Goal: Task Accomplishment & Management: Complete application form

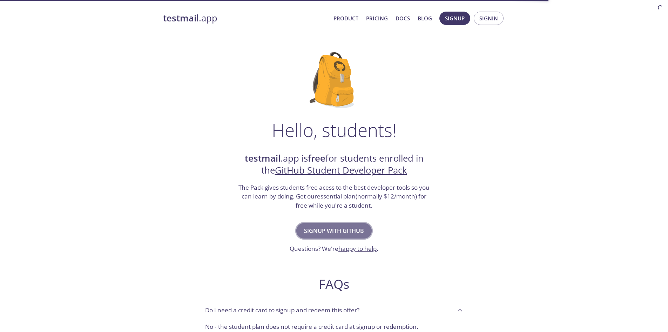
click at [339, 231] on span "Signup with GitHub" at bounding box center [334, 231] width 60 height 10
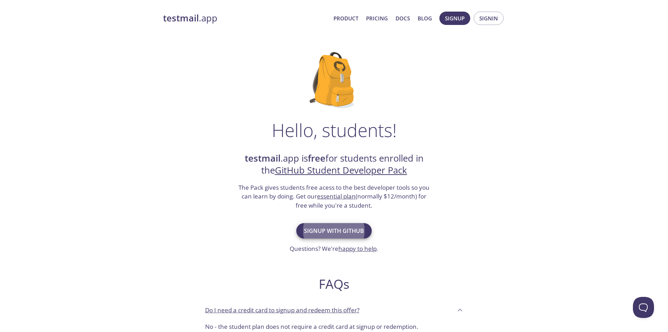
drag, startPoint x: 500, startPoint y: 215, endPoint x: 485, endPoint y: 207, distance: 17.3
click at [500, 215] on div "Hello, students! testmail .app is free for students enrolled in the GitHub Stud…" at bounding box center [334, 255] width 342 height 428
click at [323, 232] on span "Signup with GitHub" at bounding box center [334, 231] width 60 height 10
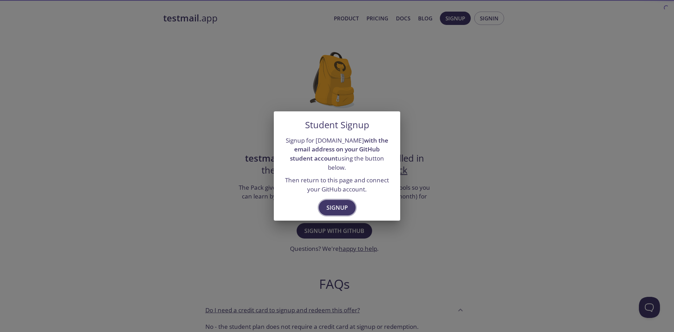
click at [344, 204] on span "Signup" at bounding box center [336, 207] width 21 height 10
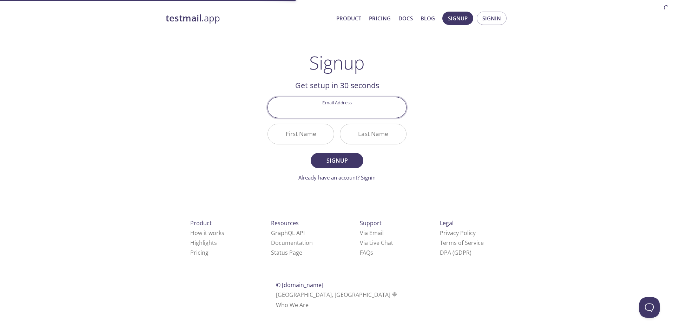
click at [342, 109] on input "Email Address" at bounding box center [337, 107] width 138 height 20
click at [280, 63] on div "Signup Get setup in 30 seconds Email Address First Name Last Name Signup Alread…" at bounding box center [336, 116] width 139 height 129
click at [324, 102] on input "Email Address" at bounding box center [337, 107] width 138 height 20
type input "[EMAIL_ADDRESS][DOMAIN_NAME]"
click at [306, 132] on input "First Name" at bounding box center [301, 134] width 66 height 20
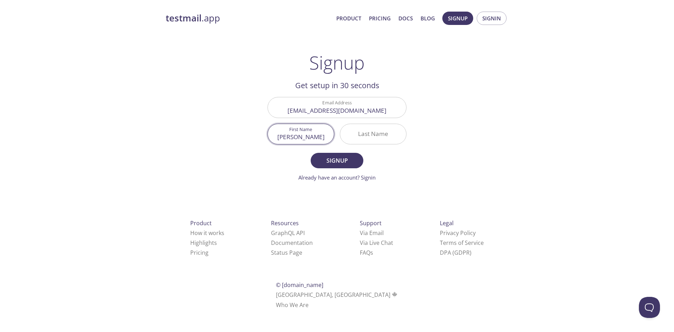
type input "[PERSON_NAME]"
type input "Ceranto"
click at [311, 153] on button "Signup" at bounding box center [337, 160] width 53 height 15
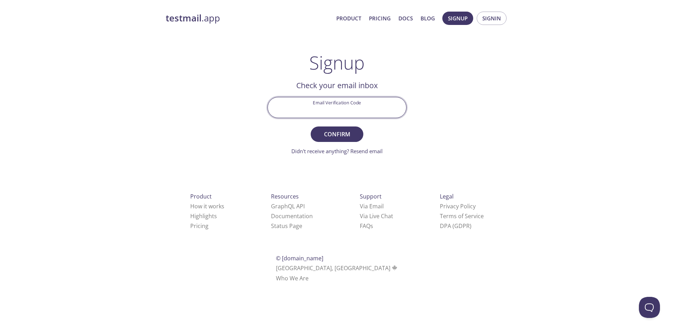
click at [331, 112] on input "Email Verification Code" at bounding box center [337, 107] width 138 height 20
type input "2LN9151"
click at [341, 132] on span "Confirm" at bounding box center [336, 134] width 37 height 10
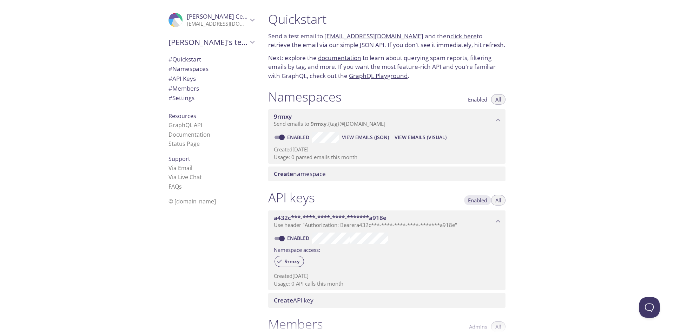
click at [482, 200] on span "Enabled" at bounding box center [477, 200] width 19 height 0
click at [499, 200] on span "All" at bounding box center [498, 200] width 6 height 0
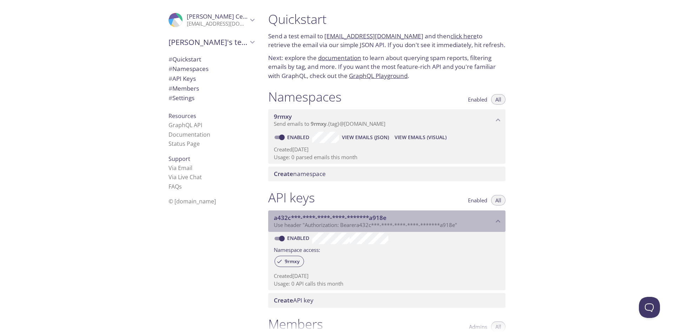
click at [494, 219] on icon "a432c***-****-****-****-*******a918e API key" at bounding box center [497, 221] width 9 height 9
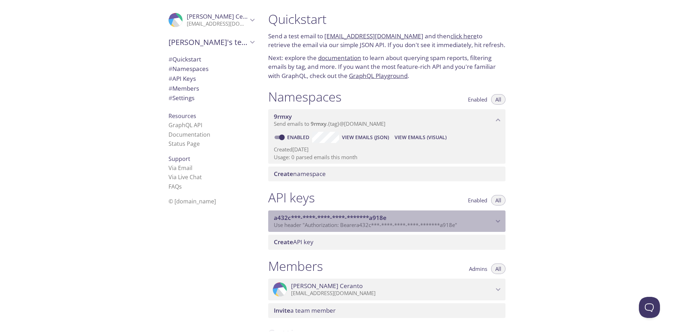
click at [494, 219] on icon "a432c***-****-****-****-*******a918e API key" at bounding box center [497, 221] width 9 height 9
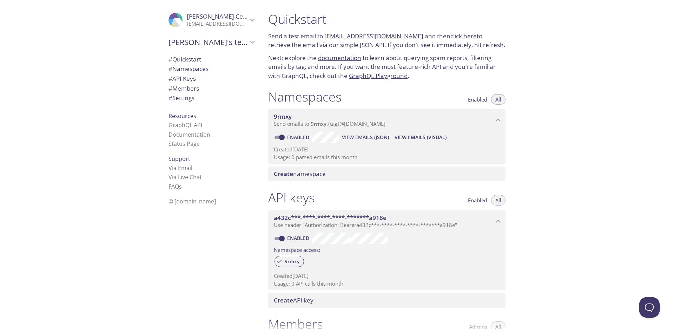
click at [306, 237] on link "Enabled" at bounding box center [299, 237] width 26 height 7
click at [294, 237] on input "Enabled" at bounding box center [281, 238] width 25 height 8
click at [297, 237] on link "Disabled" at bounding box center [299, 237] width 27 height 7
click at [289, 237] on input "Disabled" at bounding box center [276, 238] width 25 height 8
checkbox input "true"
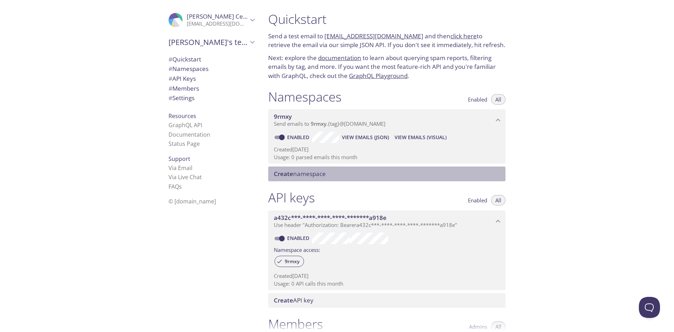
click at [310, 173] on span "Create namespace" at bounding box center [300, 173] width 52 height 8
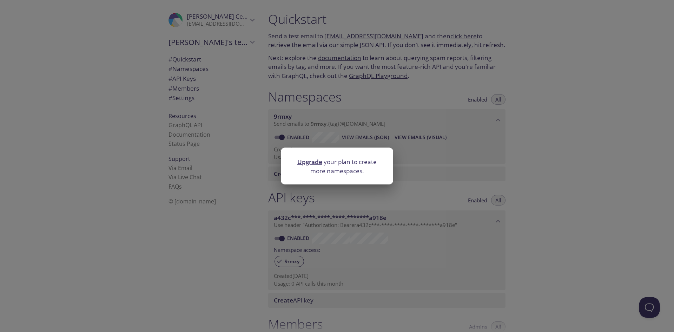
drag, startPoint x: 339, startPoint y: 203, endPoint x: 344, endPoint y: 197, distance: 7.8
click at [342, 198] on div "Upgrade your plan to create more namespaces." at bounding box center [337, 166] width 674 height 332
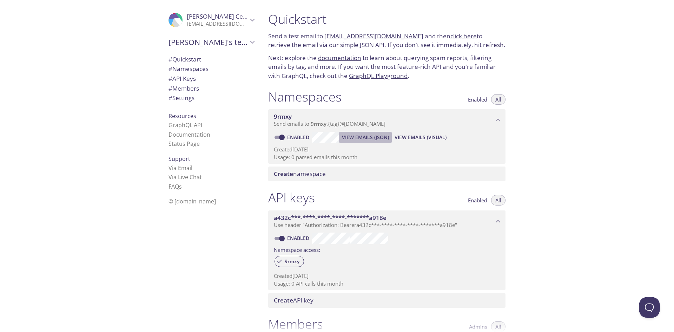
click at [368, 136] on span "View Emails (JSON)" at bounding box center [365, 137] width 47 height 8
click at [184, 70] on span "# Namespaces" at bounding box center [188, 69] width 40 height 8
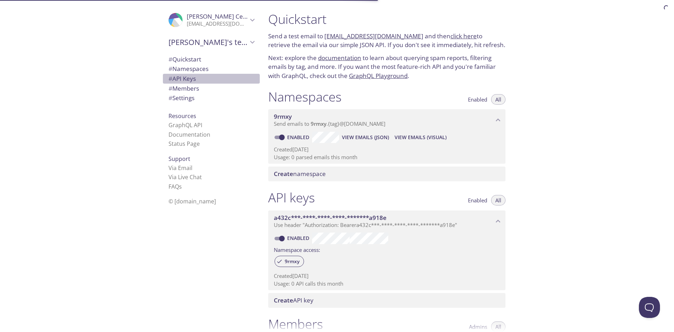
click at [183, 77] on span "# API Keys" at bounding box center [181, 78] width 27 height 8
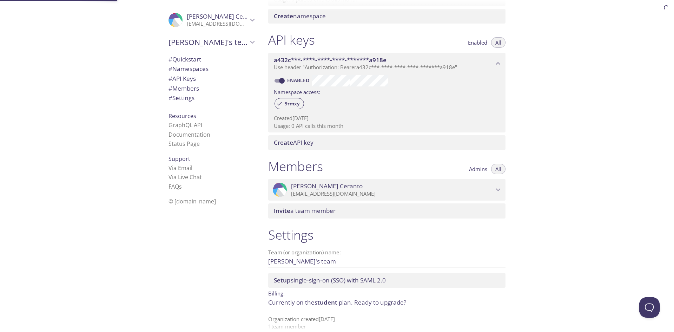
scroll to position [167, 0]
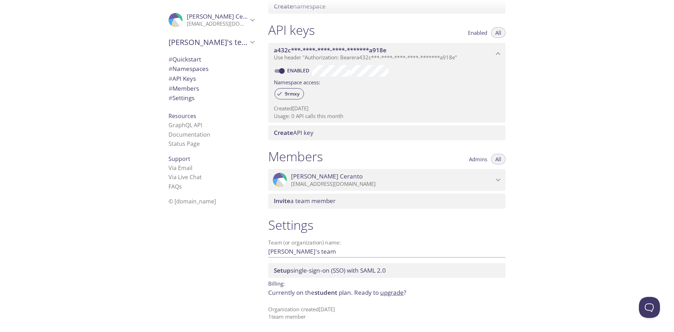
click at [178, 100] on span "# Settings" at bounding box center [181, 98] width 26 height 8
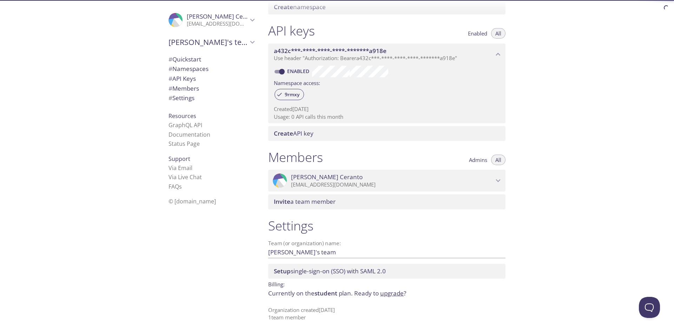
scroll to position [167, 0]
